Goal: Task Accomplishment & Management: Manage account settings

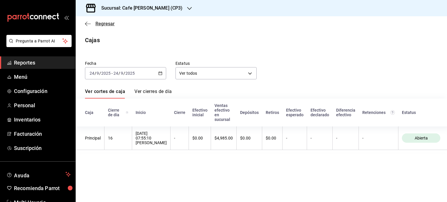
click at [98, 23] on span "Regresar" at bounding box center [104, 24] width 19 height 6
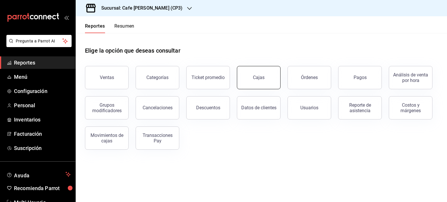
click at [265, 83] on link "Cajas" at bounding box center [259, 77] width 44 height 23
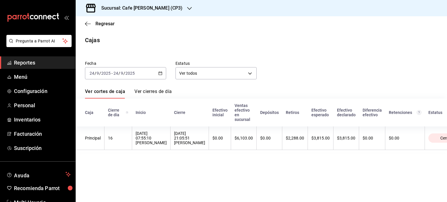
click at [156, 92] on link "Ver cierres de día" at bounding box center [152, 94] width 37 height 10
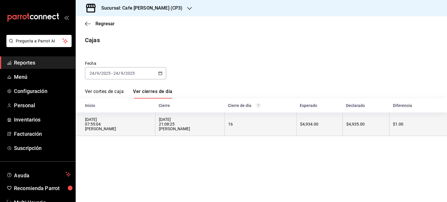
click at [176, 124] on div "24/09/2025 21:08:25 Angel Lopez" at bounding box center [190, 124] width 62 height 14
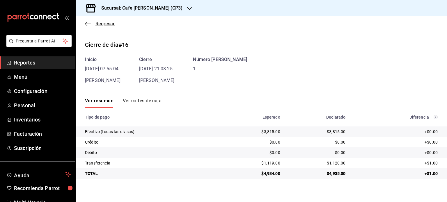
click at [100, 23] on span "Regresar" at bounding box center [104, 24] width 19 height 6
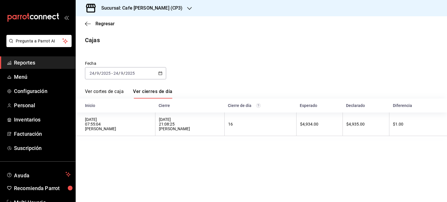
click at [187, 10] on icon "button" at bounding box center [189, 8] width 5 height 5
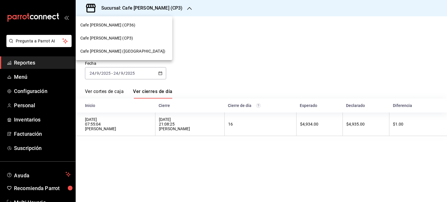
click at [111, 23] on span "Cafe Moretto (CP36)" at bounding box center [107, 25] width 55 height 6
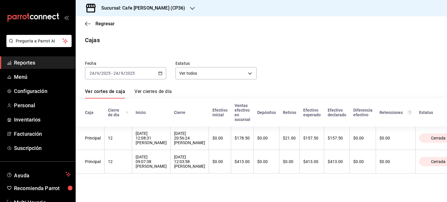
click at [163, 92] on link "Ver cierres de día" at bounding box center [152, 94] width 37 height 10
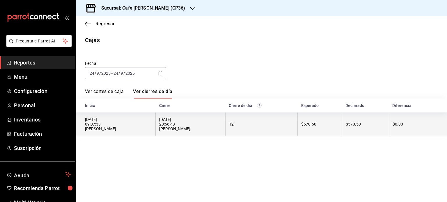
click at [315, 125] on div "$570.50" at bounding box center [319, 124] width 37 height 5
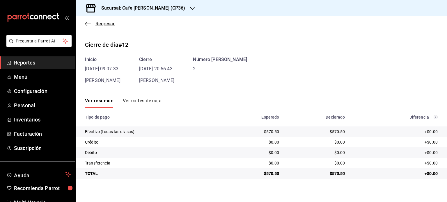
click at [105, 24] on span "Regresar" at bounding box center [104, 24] width 19 height 6
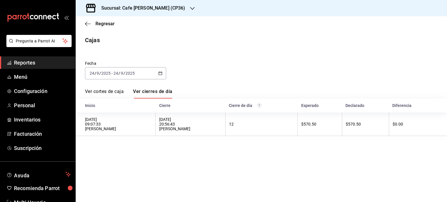
click at [168, 6] on div "Sucursal: Cafe Moretto (CP36)" at bounding box center [138, 8] width 117 height 16
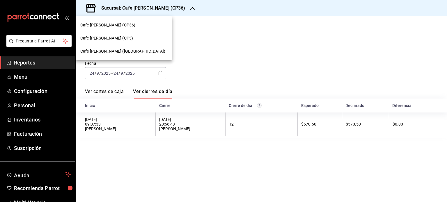
click at [115, 50] on span "Cafe Moretto (Plaza Crystal)" at bounding box center [122, 51] width 85 height 6
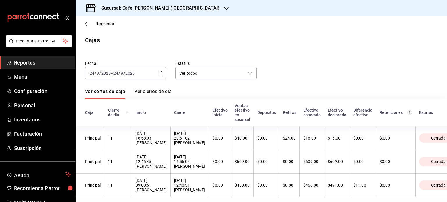
scroll to position [14, 0]
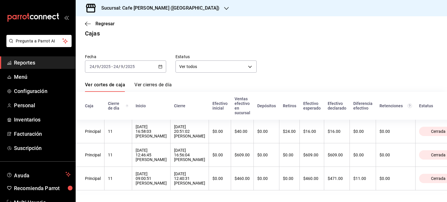
click at [160, 82] on link "Ver cierres de día" at bounding box center [152, 87] width 37 height 10
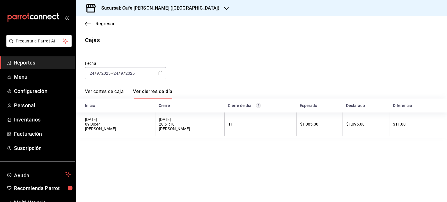
click at [116, 92] on link "Ver cortes de caja" at bounding box center [104, 94] width 39 height 10
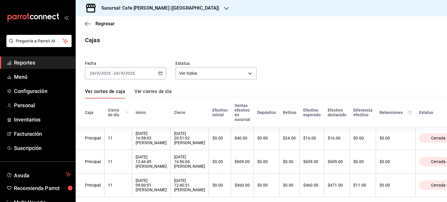
click at [159, 92] on link "Ver cierres de día" at bounding box center [152, 94] width 37 height 10
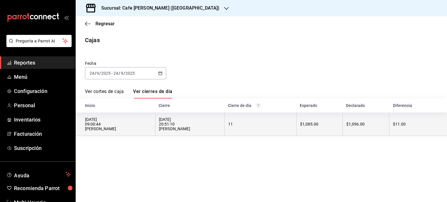
click at [177, 123] on div "24/09/2025 20:51:10 Arleth Hernández" at bounding box center [190, 124] width 62 height 14
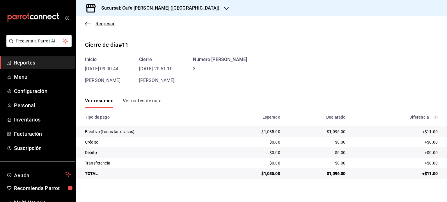
click at [90, 24] on icon "button" at bounding box center [88, 24] width 6 height 0
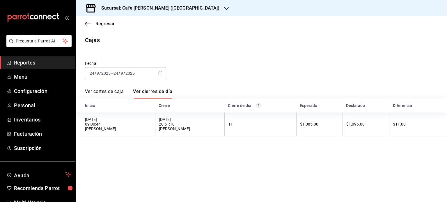
click at [106, 90] on link "Ver cortes de caja" at bounding box center [104, 94] width 39 height 10
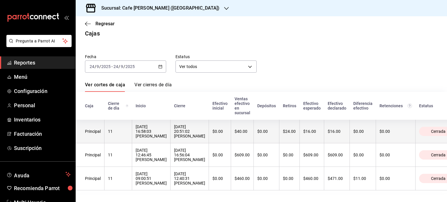
scroll to position [14, 0]
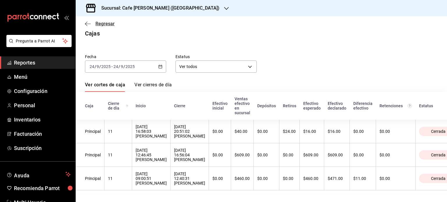
click at [90, 23] on icon "button" at bounding box center [88, 23] width 6 height 5
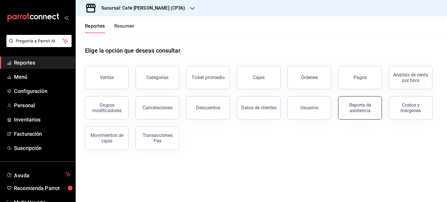
click at [365, 115] on button "Reporte de asistencia" at bounding box center [360, 107] width 44 height 23
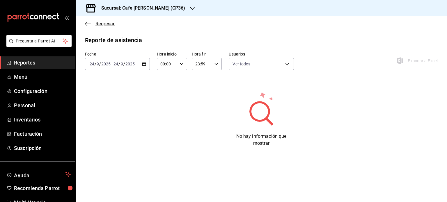
click at [105, 23] on span "Regresar" at bounding box center [104, 24] width 19 height 6
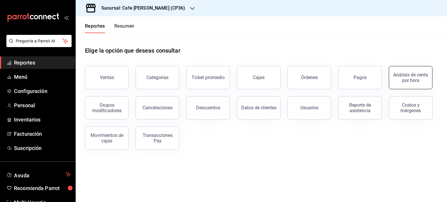
click at [409, 80] on div "Análisis de venta por hora" at bounding box center [411, 77] width 36 height 11
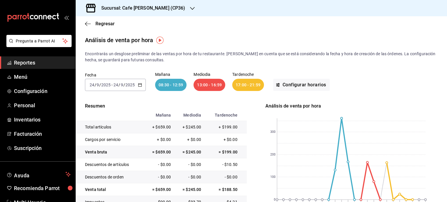
click at [116, 86] on input "24" at bounding box center [115, 85] width 5 height 5
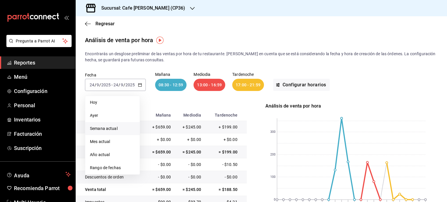
click at [104, 130] on span "Semana actual" at bounding box center [112, 129] width 45 height 6
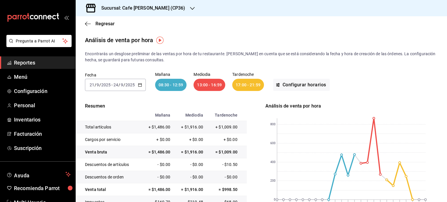
click at [168, 7] on div "Sucursal: Cafe Moretto (CP36)" at bounding box center [138, 8] width 117 height 16
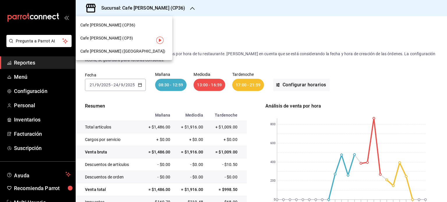
click at [113, 38] on span "Cafe Moretto (CP3)" at bounding box center [106, 38] width 53 height 6
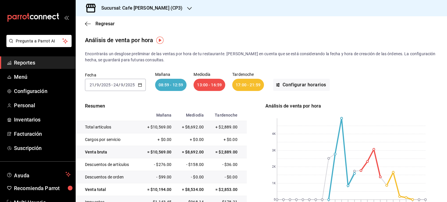
click at [187, 6] on icon "button" at bounding box center [189, 8] width 5 height 5
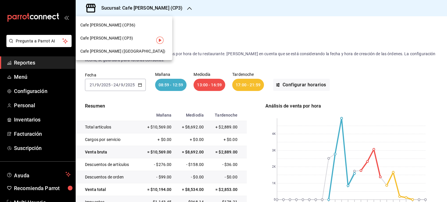
click at [119, 52] on span "Cafe Moretto (Plaza Crystal)" at bounding box center [122, 51] width 85 height 6
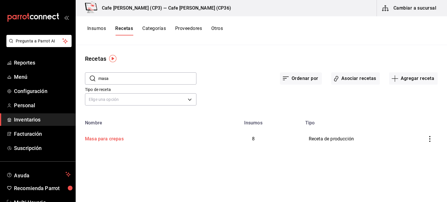
click at [107, 139] on div "Masa para crepas" at bounding box center [103, 138] width 41 height 9
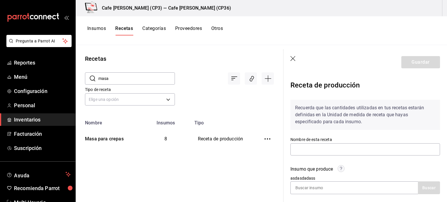
type input "Masa para crepas"
type input "4"
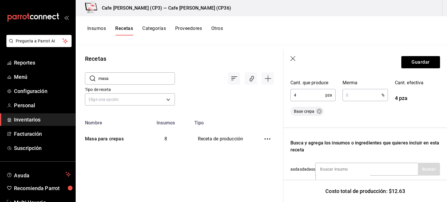
scroll to position [107, 0]
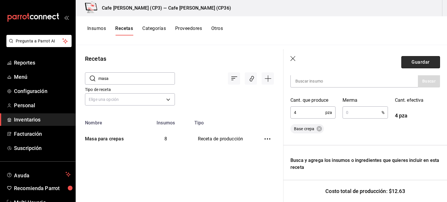
click at [410, 60] on button "Guardar" at bounding box center [420, 62] width 39 height 12
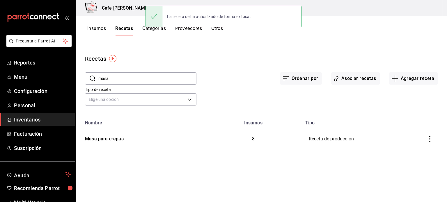
click at [97, 30] on button "Insumos" at bounding box center [96, 31] width 19 height 10
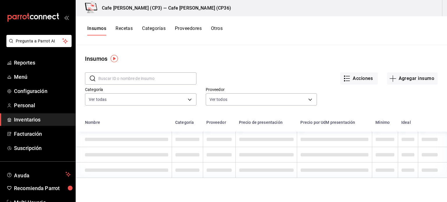
click at [110, 79] on input "text" at bounding box center [147, 79] width 98 height 12
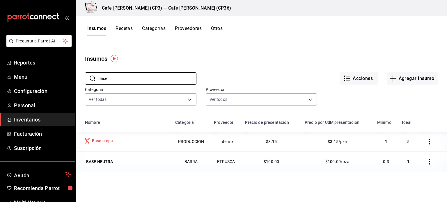
type input "base"
click at [105, 141] on div "Base crepa" at bounding box center [102, 141] width 21 height 6
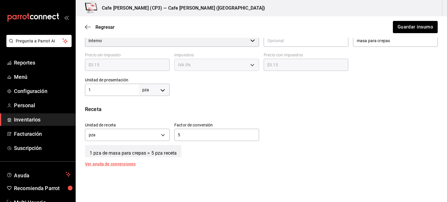
scroll to position [175, 0]
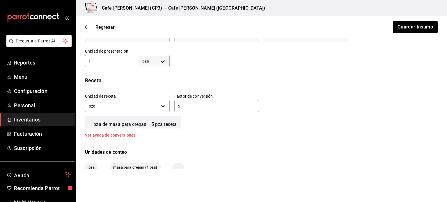
click at [182, 107] on input "5" at bounding box center [216, 106] width 85 height 7
type input "1"
click at [411, 26] on button "Guardar insumo" at bounding box center [414, 27] width 45 height 12
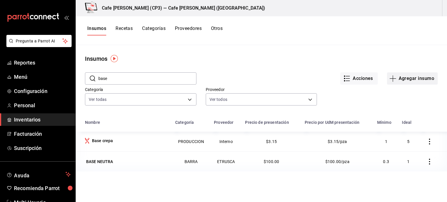
click at [414, 78] on button "Agregar insumo" at bounding box center [412, 78] width 51 height 12
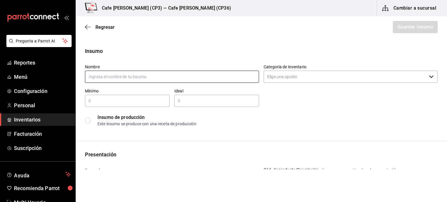
click at [95, 75] on input "text" at bounding box center [172, 77] width 174 height 12
type input "Jamon"
click at [429, 78] on icon "button" at bounding box center [431, 77] width 5 height 5
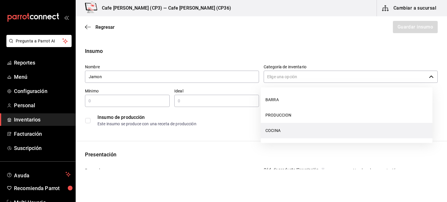
click at [287, 129] on li "COCINA" at bounding box center [347, 130] width 172 height 15
type input "COCINA"
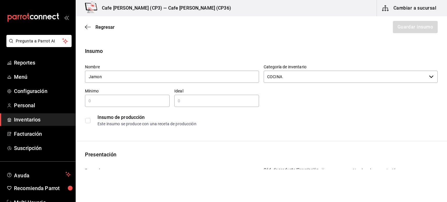
type input "Jamon"
click at [99, 100] on input "text" at bounding box center [127, 100] width 85 height 7
drag, startPoint x: 187, startPoint y: 100, endPoint x: 163, endPoint y: 100, distance: 24.2
click at [163, 100] on div "Nombre Jamon Categoría de inventario COCINA ​ Mínimo 100 ​ Ideal ​ Insumo de pr…" at bounding box center [258, 95] width 357 height 70
drag, startPoint x: 104, startPoint y: 99, endPoint x: 80, endPoint y: 102, distance: 23.5
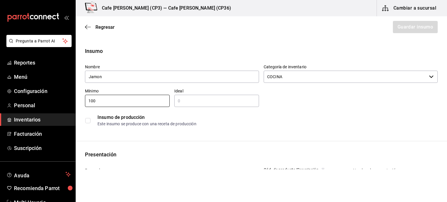
click at [80, 102] on div "Mínimo 100 ​" at bounding box center [124, 95] width 89 height 23
type input "50"
drag, startPoint x: 79, startPoint y: 102, endPoint x: 143, endPoint y: 88, distance: 64.6
click at [180, 102] on input "text" at bounding box center [216, 100] width 85 height 7
type input "250"
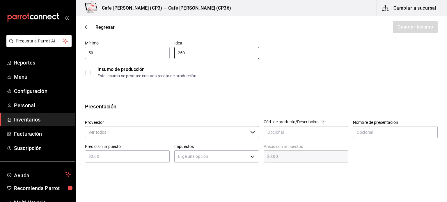
scroll to position [58, 0]
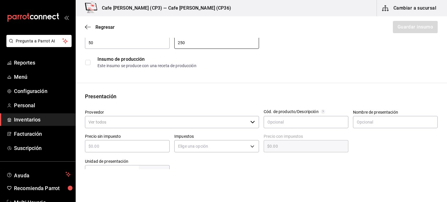
click at [250, 123] on icon "button" at bounding box center [252, 122] width 5 height 5
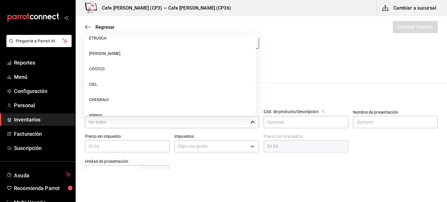
scroll to position [83, 0]
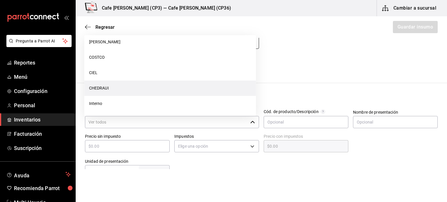
click at [111, 86] on li "CHEDRAUI" at bounding box center [170, 88] width 172 height 15
type input "CHEDRAUI"
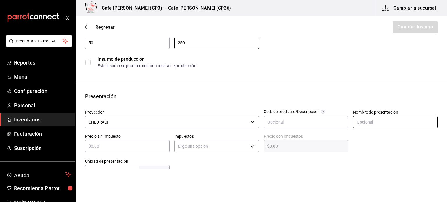
type input "250"
click at [357, 122] on input "text" at bounding box center [395, 122] width 85 height 12
type input "PAQUETE"
click at [103, 145] on input "text" at bounding box center [127, 146] width 85 height 7
type input "$1"
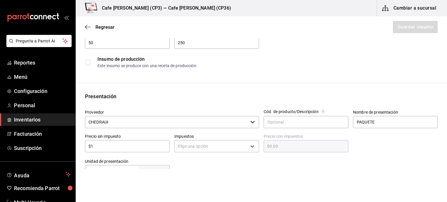
type input "$1.00"
type input "$10"
type input "$10.00"
type input "$100"
type input "$100.00"
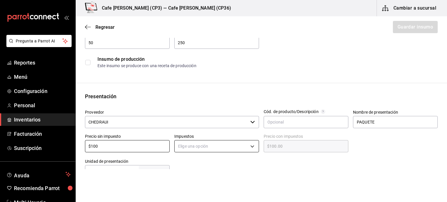
type input "$100"
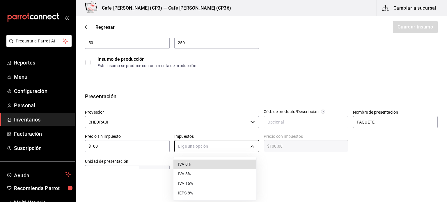
click at [250, 146] on body "Pregunta a Parrot AI Reportes Menú Configuración Personal Inventarios Facturaci…" at bounding box center [223, 84] width 447 height 169
click at [192, 165] on li "IVA 0%" at bounding box center [214, 165] width 83 height 10
type input "IVA_0"
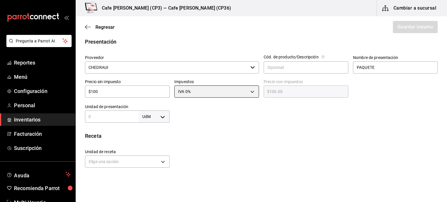
scroll to position [116, 0]
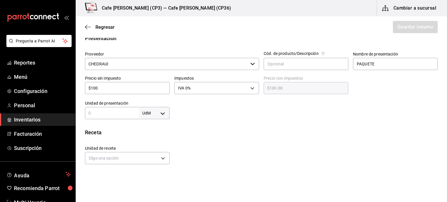
click at [106, 115] on input "text" at bounding box center [112, 113] width 54 height 7
type input "250"
click at [162, 113] on body "Pregunta a Parrot AI Reportes Menú Configuración Personal Inventarios Facturaci…" at bounding box center [223, 84] width 447 height 169
click at [149, 149] on li "gr" at bounding box center [153, 150] width 30 height 10
type input "GRAM"
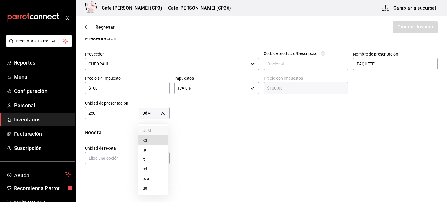
type input "GRAM"
type input "250"
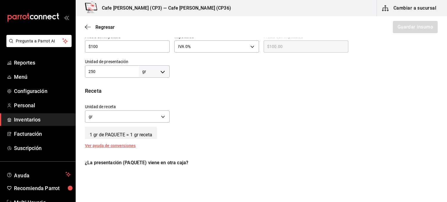
scroll to position [175, 0]
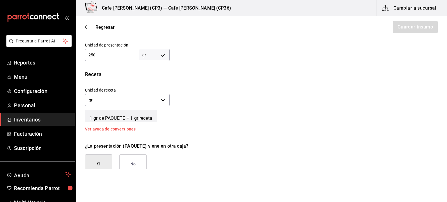
click at [139, 163] on button "No" at bounding box center [132, 164] width 27 height 19
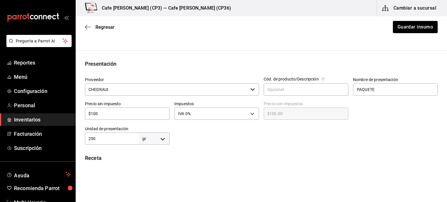
scroll to position [87, 0]
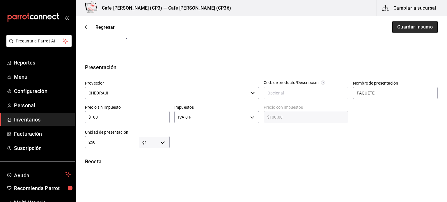
click at [407, 27] on button "Guardar insumo" at bounding box center [414, 27] width 45 height 12
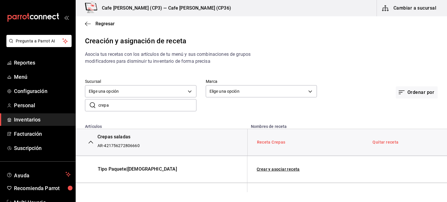
click at [270, 142] on link "Receta Crepas" at bounding box center [271, 142] width 29 height 5
click at [275, 141] on link "Receta Crepas" at bounding box center [271, 142] width 29 height 5
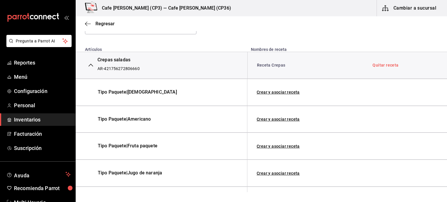
scroll to position [87, 0]
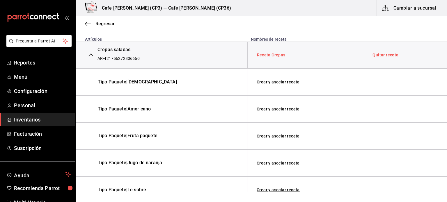
click at [274, 55] on link "Receta Crepas" at bounding box center [271, 55] width 29 height 5
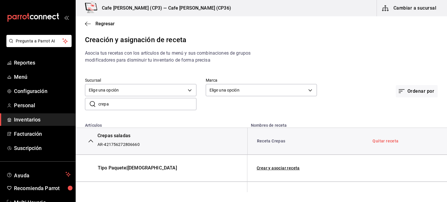
scroll to position [0, 0]
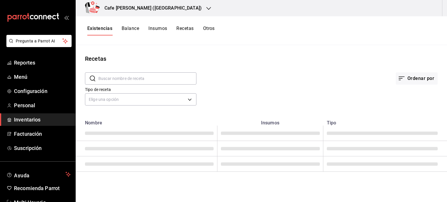
type input "Receta Crepas"
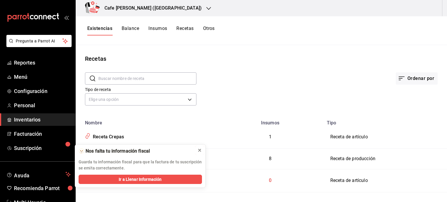
click at [200, 150] on icon at bounding box center [199, 150] width 2 height 2
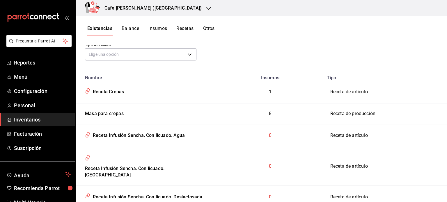
scroll to position [58, 0]
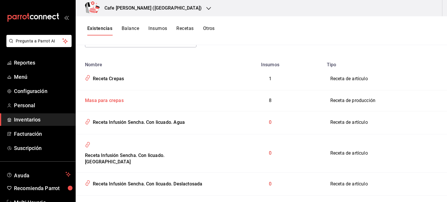
click at [110, 101] on div "Masa para crepas" at bounding box center [103, 99] width 41 height 9
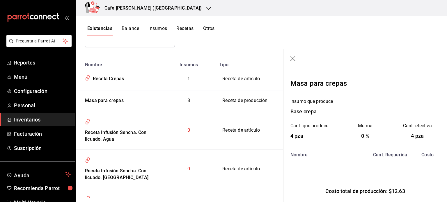
click at [292, 58] on icon "button" at bounding box center [292, 58] width 5 height 5
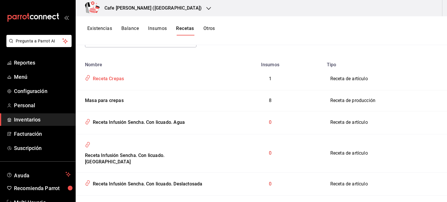
click at [111, 79] on div "Receta Crepas" at bounding box center [107, 77] width 33 height 9
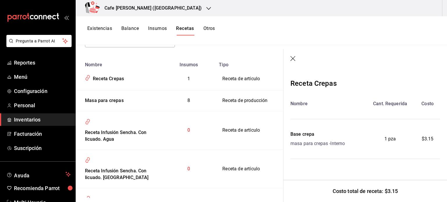
click at [293, 58] on icon "button" at bounding box center [292, 58] width 5 height 5
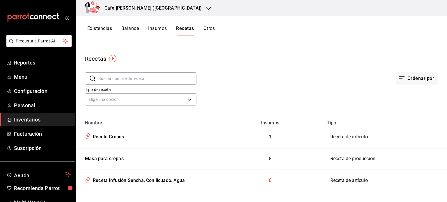
click at [168, 8] on div "Cafe [PERSON_NAME] ([GEOGRAPHIC_DATA])" at bounding box center [146, 8] width 133 height 16
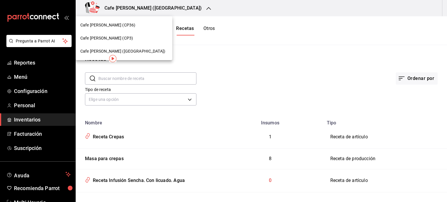
click at [103, 24] on span "Cafe [PERSON_NAME] (CP36)" at bounding box center [107, 25] width 55 height 6
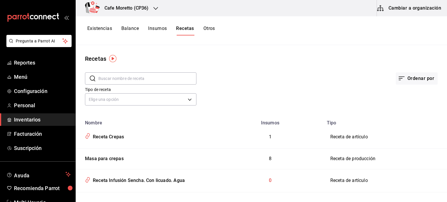
click at [417, 8] on button "Cambiar a organización" at bounding box center [409, 8] width 65 height 16
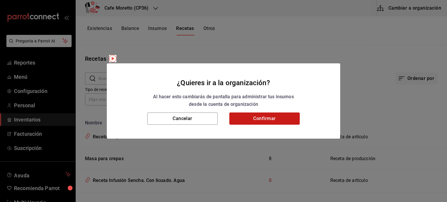
click at [271, 120] on button "Confirmar" at bounding box center [264, 119] width 70 height 12
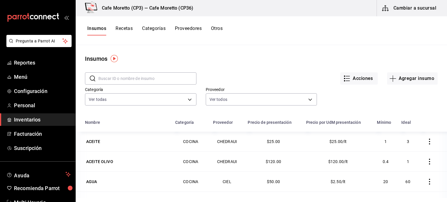
click at [125, 28] on button "Recetas" at bounding box center [124, 31] width 17 height 10
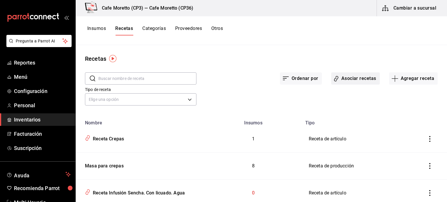
click at [348, 78] on button "Asociar recetas" at bounding box center [355, 78] width 49 height 12
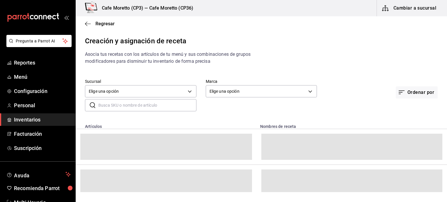
click at [108, 106] on input "text" at bounding box center [147, 106] width 98 height 12
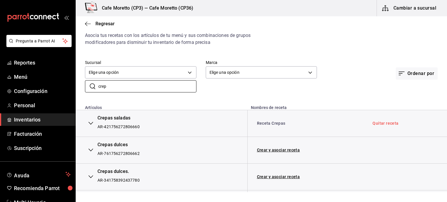
scroll to position [29, 0]
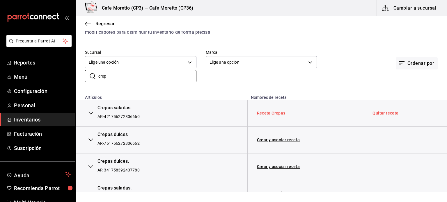
type input "crep"
click at [274, 114] on link "Receta Crepas" at bounding box center [271, 113] width 29 height 5
click at [90, 113] on icon "button" at bounding box center [90, 113] width 5 height 5
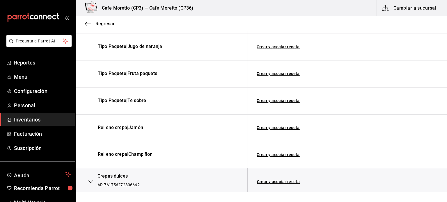
scroll to position [233, 0]
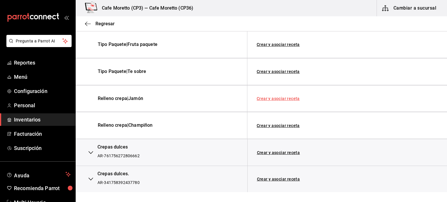
click at [279, 97] on link "Crear y asociar receta" at bounding box center [278, 99] width 43 height 4
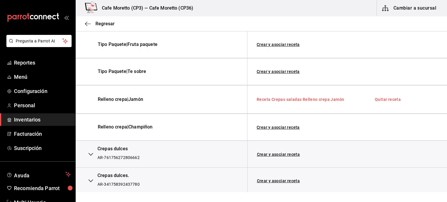
click at [299, 100] on link "Receta Crepas saladas Relleno crepa Jamón" at bounding box center [300, 99] width 87 height 5
click at [274, 127] on link "Crear y asociar receta" at bounding box center [278, 127] width 43 height 4
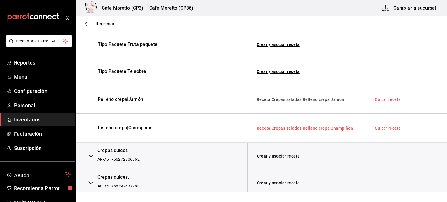
click at [303, 128] on link "Receta Crepas saladas Relleno crepa Champiñon" at bounding box center [305, 128] width 96 height 5
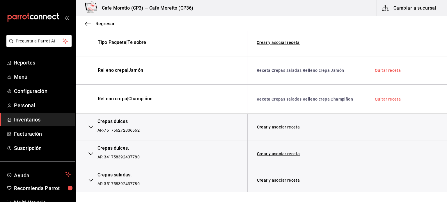
scroll to position [262, 0]
click at [90, 180] on icon "button" at bounding box center [90, 180] width 5 height 3
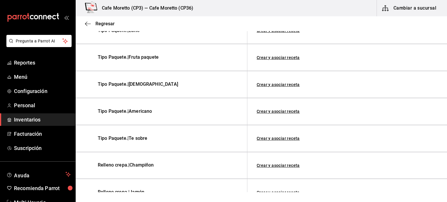
scroll to position [478, 0]
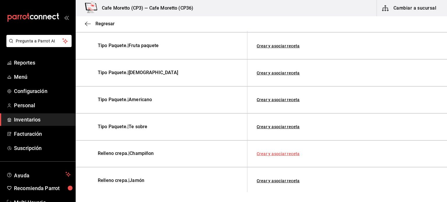
click at [278, 152] on link "Crear y asociar receta" at bounding box center [278, 154] width 43 height 4
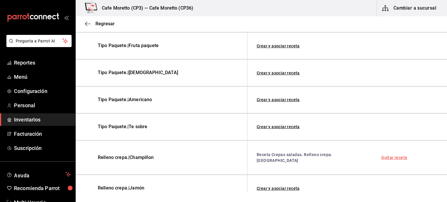
click at [383, 156] on link "Quitar receta" at bounding box center [394, 158] width 26 height 4
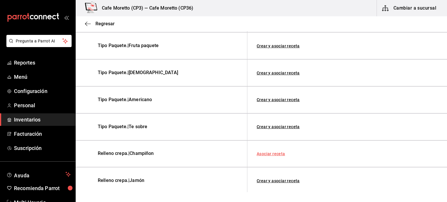
click at [268, 152] on link "Asociar receta" at bounding box center [271, 154] width 29 height 4
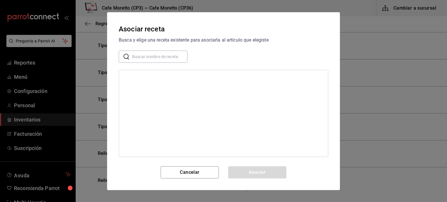
click at [137, 55] on input "text" at bounding box center [159, 57] width 55 height 12
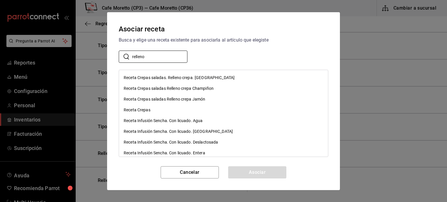
type input "relleno"
click at [180, 87] on div "Receta Crepas saladas Relleno crepa Champiñon" at bounding box center [169, 89] width 90 height 6
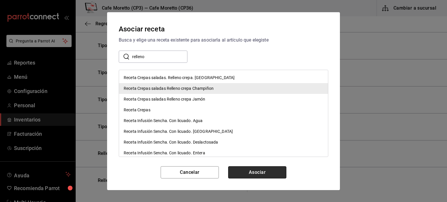
click at [256, 173] on button "Asociar" at bounding box center [257, 172] width 58 height 12
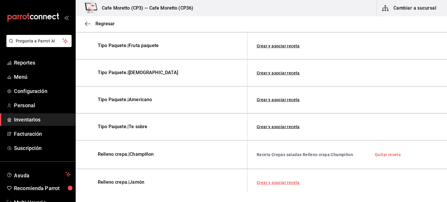
click at [281, 181] on link "Crear y asociar receta" at bounding box center [278, 183] width 43 height 4
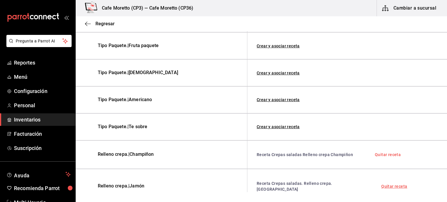
click at [385, 185] on link "Quitar receta" at bounding box center [394, 187] width 26 height 4
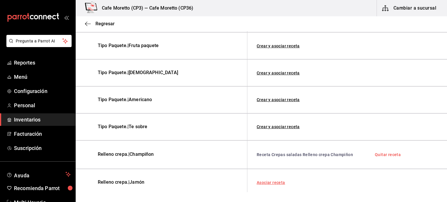
click at [270, 181] on link "Asociar receta" at bounding box center [271, 183] width 29 height 4
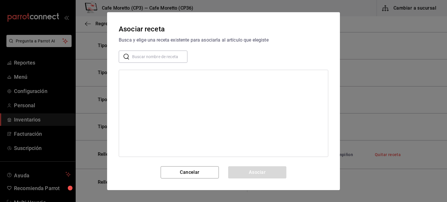
click at [146, 54] on input "text" at bounding box center [159, 57] width 55 height 12
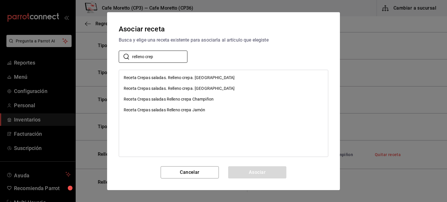
type input "relleno crep"
click at [179, 111] on div "Receta Crepas saladas Relleno crepa Jamón" at bounding box center [164, 110] width 81 height 6
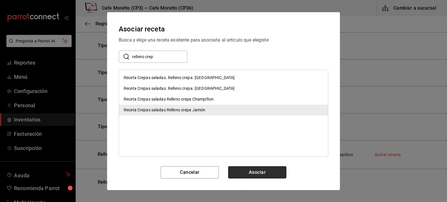
click at [260, 171] on button "Asociar" at bounding box center [257, 172] width 58 height 12
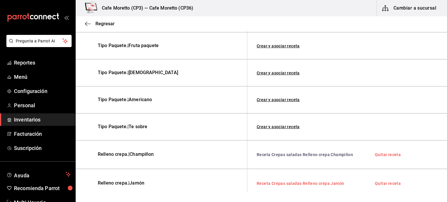
click at [296, 181] on link "Receta Crepas saladas Relleno crepa Jamón" at bounding box center [300, 183] width 87 height 5
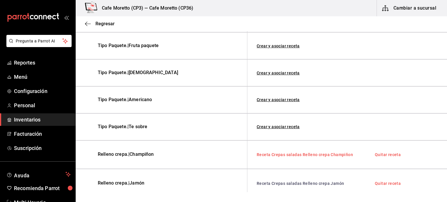
click at [298, 153] on link "Receta Crepas saladas Relleno crepa Champiñon" at bounding box center [305, 155] width 96 height 5
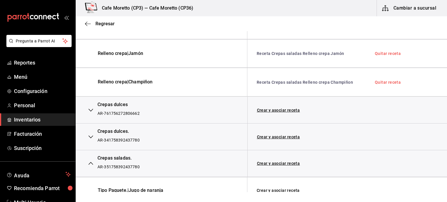
scroll to position [307, 0]
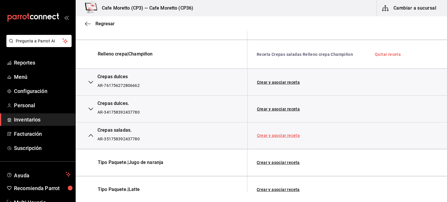
click at [279, 136] on link "Crear y asociar receta" at bounding box center [278, 136] width 43 height 4
click at [382, 135] on link "Quitar receta" at bounding box center [388, 136] width 26 height 4
click at [277, 136] on link "Asociar receta" at bounding box center [271, 136] width 29 height 4
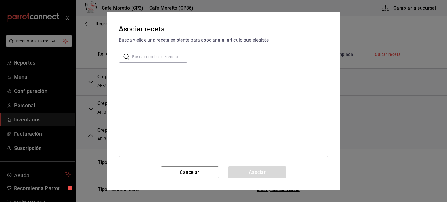
click at [145, 56] on input "text" at bounding box center [159, 57] width 55 height 12
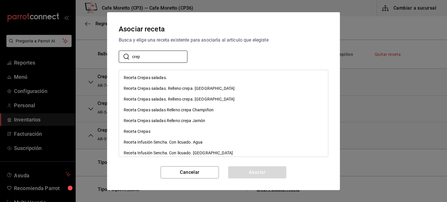
type input "crep"
click at [140, 132] on div "Receta Crepas" at bounding box center [137, 132] width 27 height 6
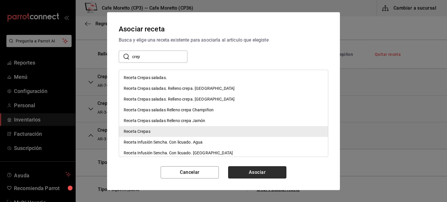
click at [255, 173] on button "Asociar" at bounding box center [257, 172] width 58 height 12
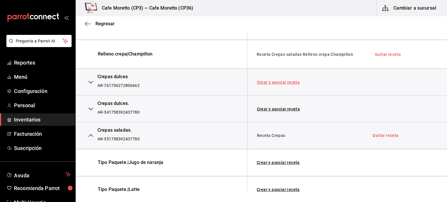
click at [281, 81] on link "Crear y asociar receta" at bounding box center [278, 82] width 43 height 4
click at [386, 82] on link "Quitar receta" at bounding box center [386, 82] width 26 height 4
click at [275, 80] on link "Asociar receta" at bounding box center [271, 82] width 29 height 4
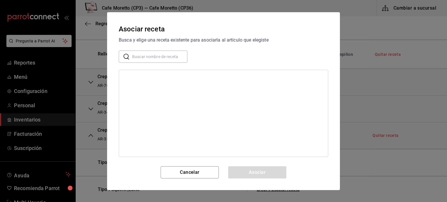
click at [153, 55] on input "text" at bounding box center [159, 57] width 55 height 12
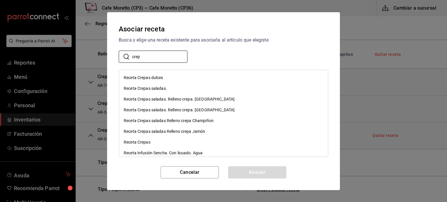
type input "crep"
click at [146, 141] on div "Receta Crepas" at bounding box center [137, 142] width 27 height 6
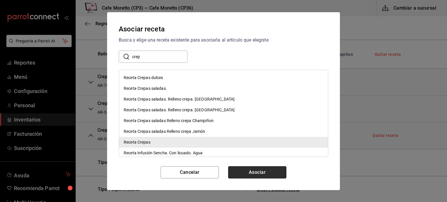
click at [257, 173] on button "Asociar" at bounding box center [257, 172] width 58 height 12
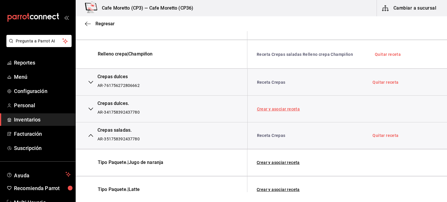
click at [281, 107] on link "Crear y asociar receta" at bounding box center [278, 109] width 43 height 4
click at [380, 108] on link "Quitar receta" at bounding box center [386, 109] width 26 height 4
click at [272, 108] on link "Asociar receta" at bounding box center [271, 109] width 29 height 4
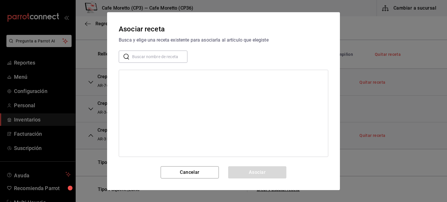
click at [161, 57] on input "text" at bounding box center [159, 57] width 55 height 12
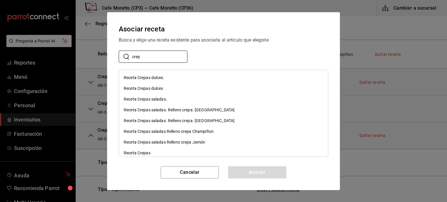
type input "crep"
click at [145, 151] on div "Receta Crepas" at bounding box center [137, 153] width 27 height 6
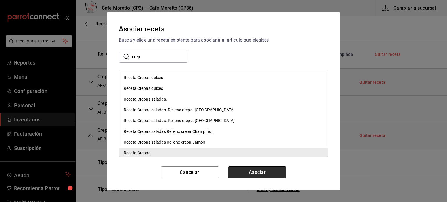
click at [263, 172] on button "Asociar" at bounding box center [257, 172] width 58 height 12
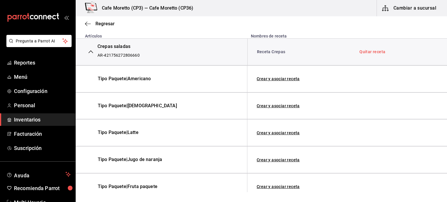
scroll to position [74, 0]
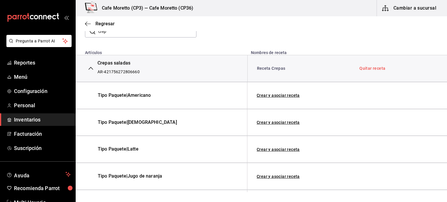
click at [91, 68] on icon "button" at bounding box center [90, 68] width 5 height 5
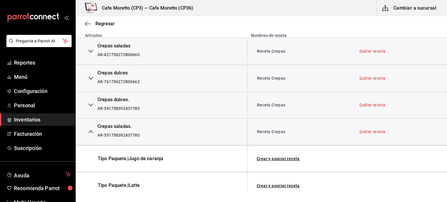
scroll to position [88, 0]
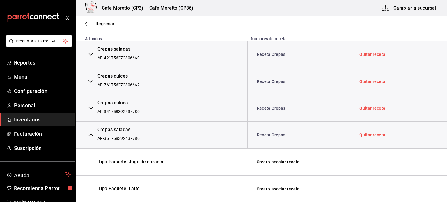
click at [91, 135] on icon "button" at bounding box center [90, 135] width 5 height 5
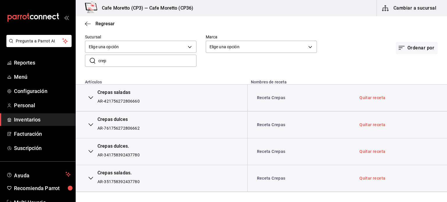
scroll to position [44, 0]
click at [91, 124] on icon "button" at bounding box center [90, 125] width 5 height 5
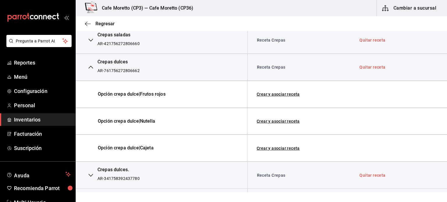
scroll to position [125, 0]
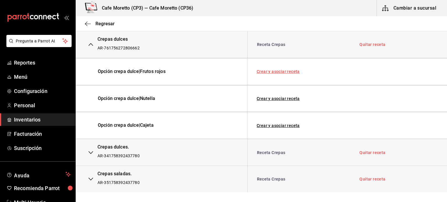
click at [281, 72] on link "Crear y asociar receta" at bounding box center [278, 72] width 43 height 4
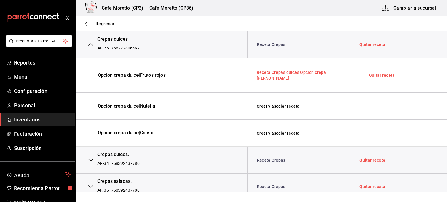
click at [281, 72] on link "Receta Crepas dulces Opción crepa dulce Frutos rojos" at bounding box center [291, 75] width 69 height 10
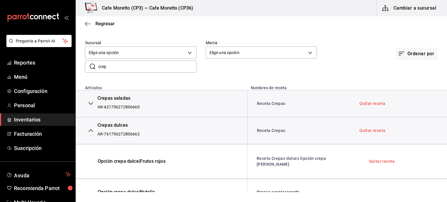
scroll to position [0, 0]
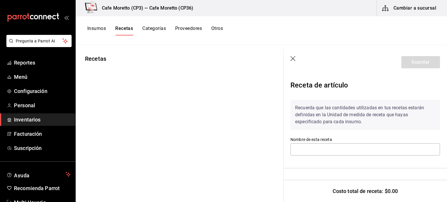
type input "Receta Crepas"
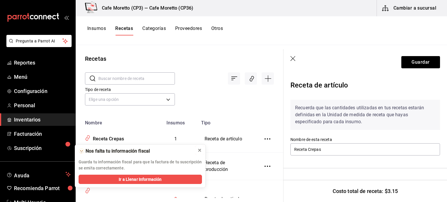
click at [200, 150] on icon at bounding box center [199, 150] width 5 height 5
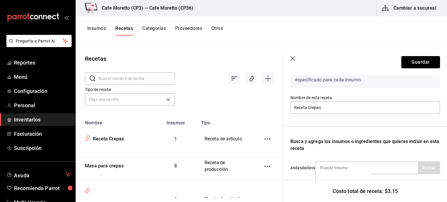
scroll to position [13, 0]
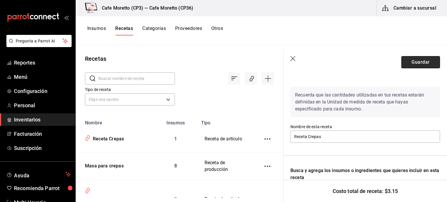
click at [413, 66] on button "Guardar" at bounding box center [420, 62] width 39 height 12
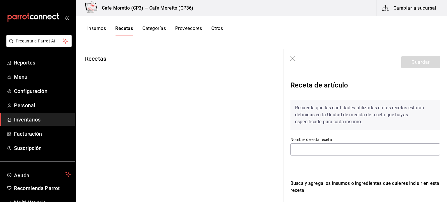
type input "Receta Crepas saladas Relleno crepa Jamón"
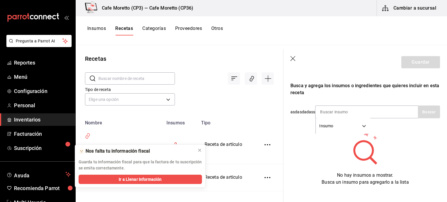
scroll to position [109, 0]
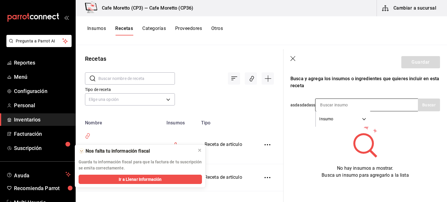
click at [326, 100] on input at bounding box center [344, 105] width 58 height 12
type input "jamon"
click at [419, 101] on button "Buscar" at bounding box center [429, 105] width 22 height 13
click at [427, 100] on button "Buscar" at bounding box center [429, 105] width 22 height 13
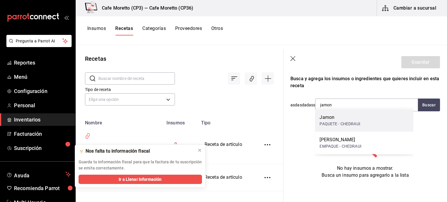
click at [331, 120] on div "Jamon" at bounding box center [340, 117] width 40 height 7
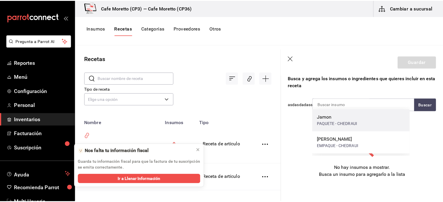
scroll to position [100, 0]
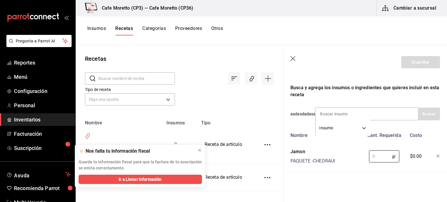
click at [364, 155] on div "gr ​" at bounding box center [383, 155] width 38 height 19
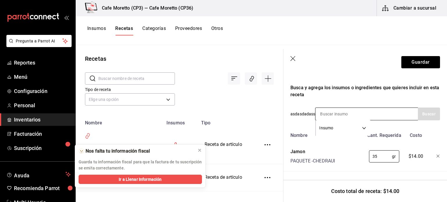
type input "35"
click at [339, 111] on input at bounding box center [344, 114] width 58 height 12
type input "queso"
click at [423, 109] on button "Buscar" at bounding box center [429, 114] width 22 height 13
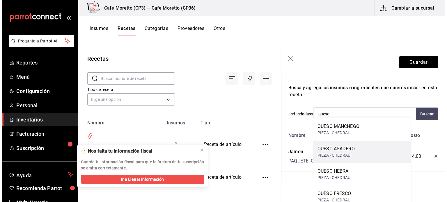
scroll to position [8, 0]
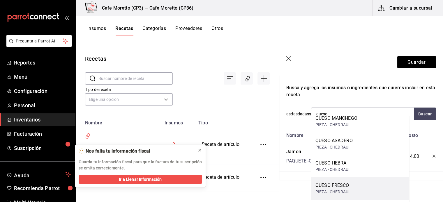
click at [349, 189] on div "QUESO FRESCO" at bounding box center [332, 185] width 34 height 7
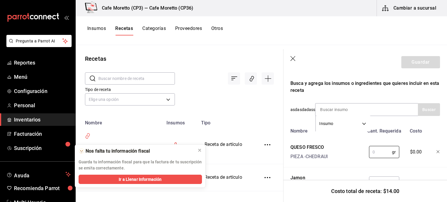
drag, startPoint x: 377, startPoint y: 150, endPoint x: 362, endPoint y: 155, distance: 16.5
click at [364, 155] on div "gr ​" at bounding box center [383, 151] width 38 height 19
click at [432, 150] on div at bounding box center [434, 151] width 13 height 19
click at [437, 151] on icon "button" at bounding box center [438, 151] width 3 height 3
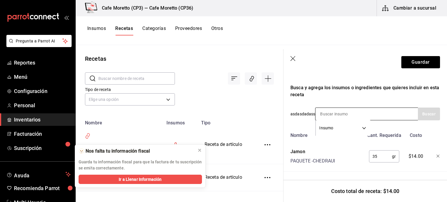
click at [321, 109] on input at bounding box center [344, 114] width 58 height 12
type input "queso"
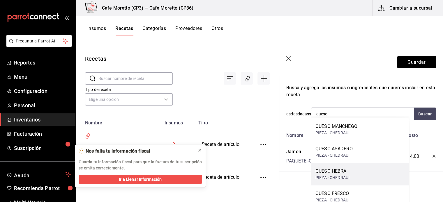
click at [348, 173] on div "QUESO HEBRA" at bounding box center [332, 171] width 34 height 7
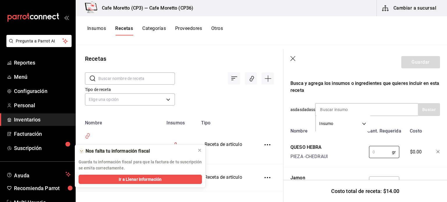
drag, startPoint x: 374, startPoint y: 151, endPoint x: 354, endPoint y: 153, distance: 20.0
click at [355, 153] on div "QUESO HEBRA PIEZA - CHEDRAUI gr ​ $0.00" at bounding box center [364, 151] width 152 height 19
type input "30"
click at [415, 60] on button "Guardar" at bounding box center [420, 62] width 39 height 12
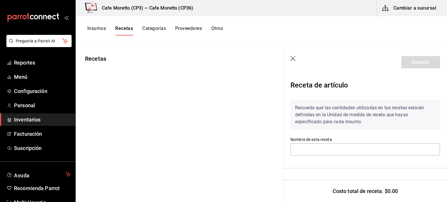
type input "Receta Crepas saladas Relleno crepa Champiñon"
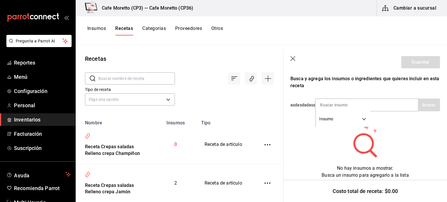
scroll to position [109, 0]
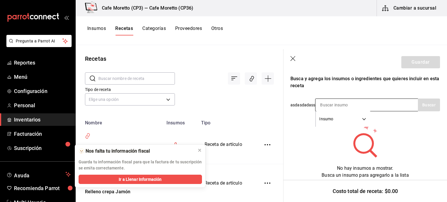
click at [321, 100] on input at bounding box center [344, 105] width 58 height 12
type input "Champiñon"
click at [421, 100] on button "Buscar" at bounding box center [429, 105] width 22 height 13
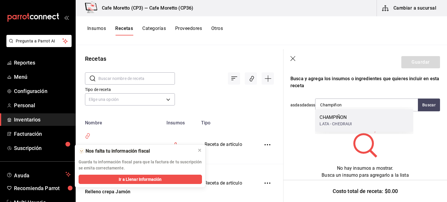
click at [336, 118] on div "CHAMPIÑON" at bounding box center [336, 117] width 32 height 7
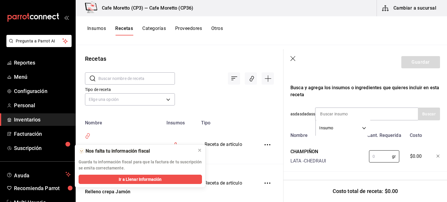
drag, startPoint x: 377, startPoint y: 150, endPoint x: 353, endPoint y: 157, distance: 25.1
click at [353, 157] on div "CHAMPIÑON LATA - CHEDRAUI gr ​ $0.00" at bounding box center [364, 155] width 152 height 19
type input "40"
click at [319, 109] on input at bounding box center [344, 114] width 58 height 12
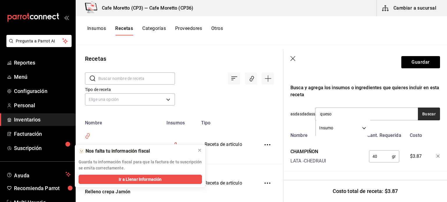
type input "queso"
click at [426, 109] on button "Buscar" at bounding box center [429, 114] width 22 height 13
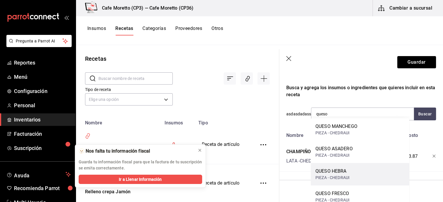
click at [338, 175] on div "PIEZA - CHEDRAUI" at bounding box center [332, 178] width 34 height 6
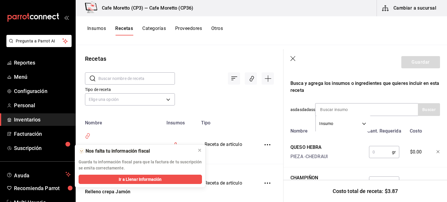
click at [374, 155] on input "text" at bounding box center [380, 152] width 23 height 12
type input "45"
click at [356, 158] on div "QUESO HEBRA PIEZA - CHEDRAUI" at bounding box center [326, 151] width 76 height 19
click at [416, 61] on button "Guardar" at bounding box center [420, 62] width 39 height 12
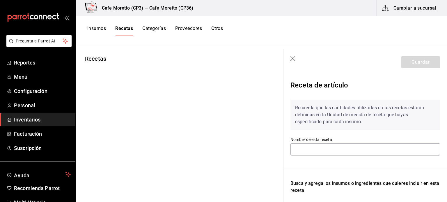
type input "Receta Crepas saladas Relleno crepa Jamón"
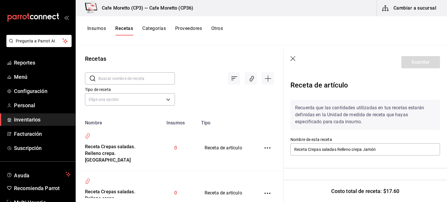
scroll to position [130, 0]
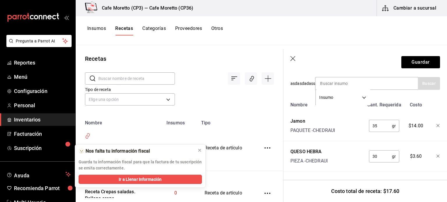
click at [292, 57] on icon "button" at bounding box center [293, 59] width 6 height 6
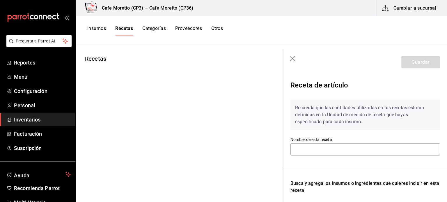
type input "Receta Crepas saladas Relleno crepa Champiñon"
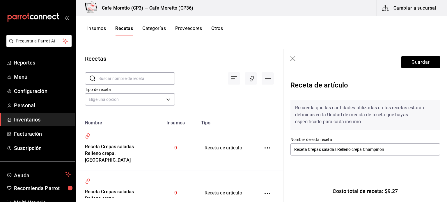
click at [292, 58] on icon "button" at bounding box center [293, 59] width 6 height 6
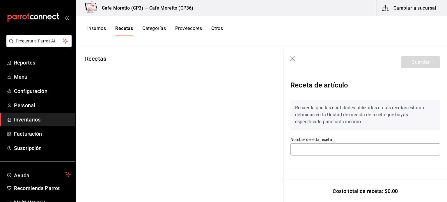
type input "Receta Crepas dulces Opción crepa [PERSON_NAME]"
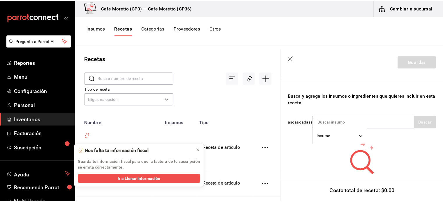
scroll to position [109, 0]
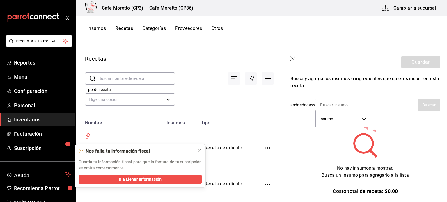
click at [321, 100] on input at bounding box center [344, 105] width 58 height 12
click at [426, 99] on button "Buscar" at bounding box center [429, 105] width 22 height 13
click at [427, 99] on button "Buscar" at bounding box center [429, 105] width 22 height 13
type input "f"
click at [425, 99] on button "Buscar" at bounding box center [429, 105] width 22 height 13
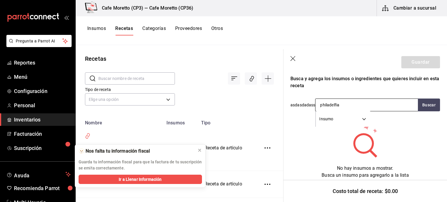
click at [349, 100] on input "philadelfia" at bounding box center [344, 105] width 58 height 12
click at [426, 100] on button "Buscar" at bounding box center [429, 105] width 22 height 13
drag, startPoint x: 341, startPoint y: 101, endPoint x: 268, endPoint y: 101, distance: 73.3
click at [268, 101] on div "Recetas ​ ​ Tipo de receta Elige una opción default Nombre Insumos Tipo Receta …" at bounding box center [261, 121] width 371 height 153
type input "queso"
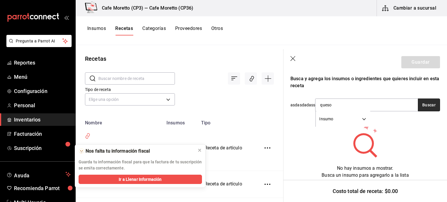
click at [423, 101] on button "Buscar" at bounding box center [429, 105] width 22 height 13
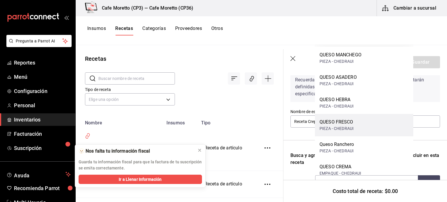
scroll to position [8, 0]
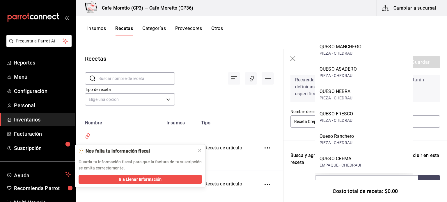
click at [292, 57] on icon "button" at bounding box center [293, 59] width 6 height 6
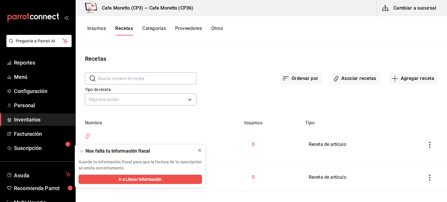
click at [200, 152] on icon at bounding box center [199, 150] width 5 height 5
